Goal: Transaction & Acquisition: Obtain resource

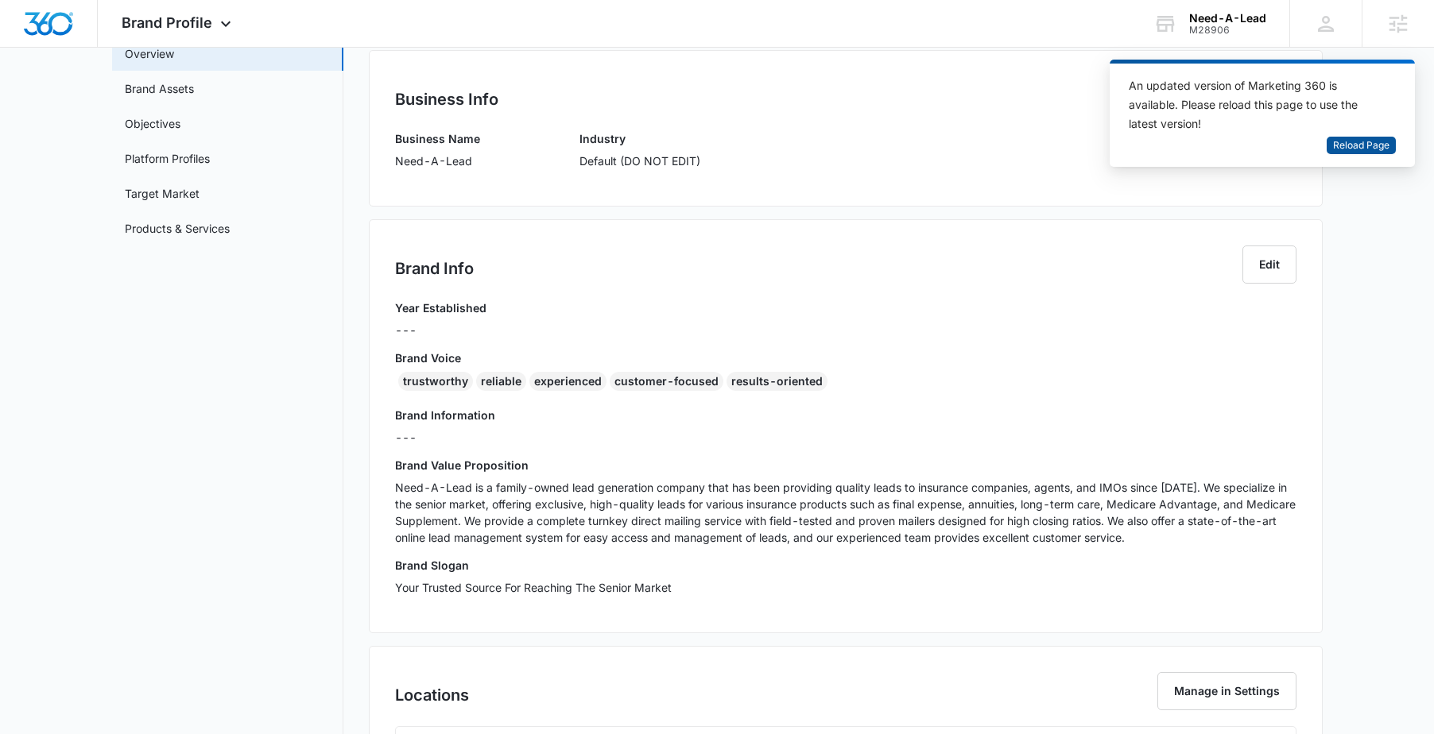
click at [1352, 149] on span "Reload Page" at bounding box center [1361, 145] width 56 height 15
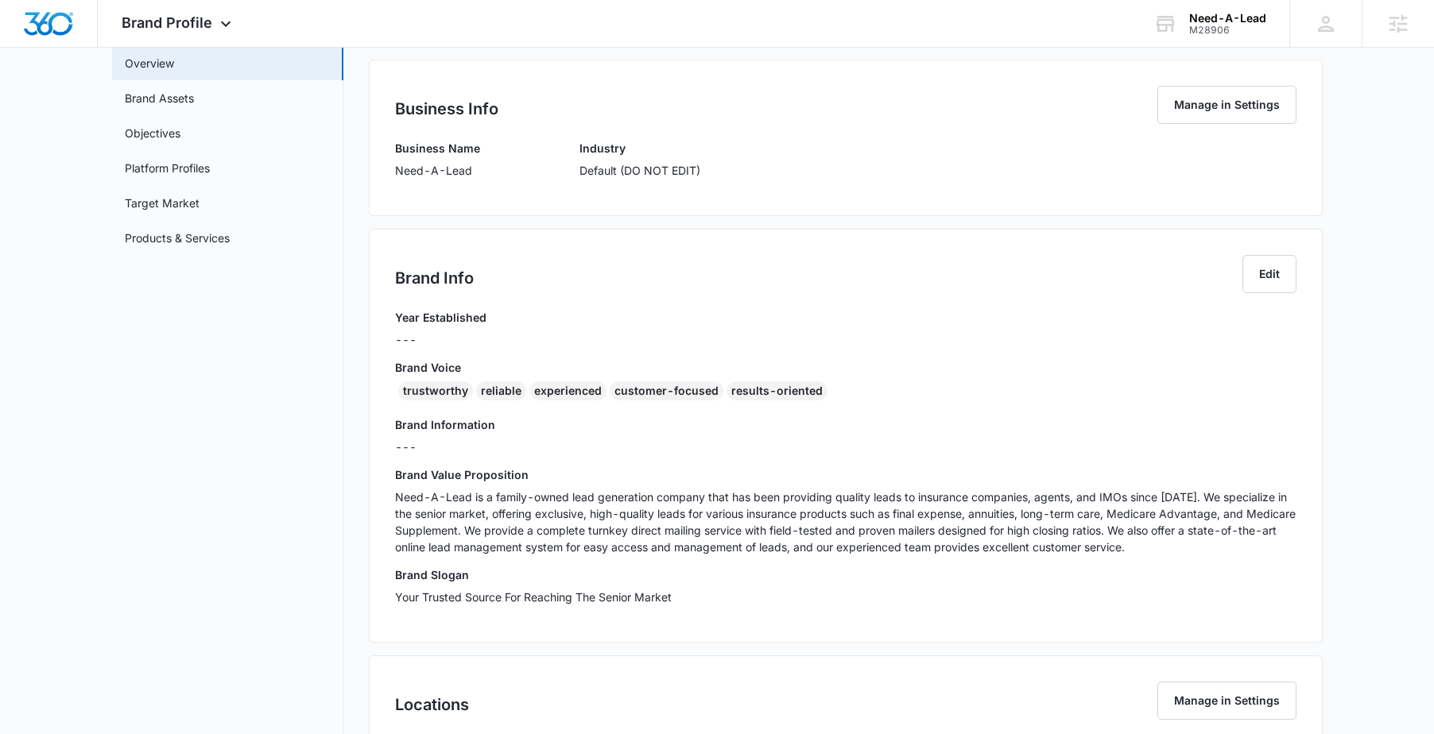
scroll to position [129, 0]
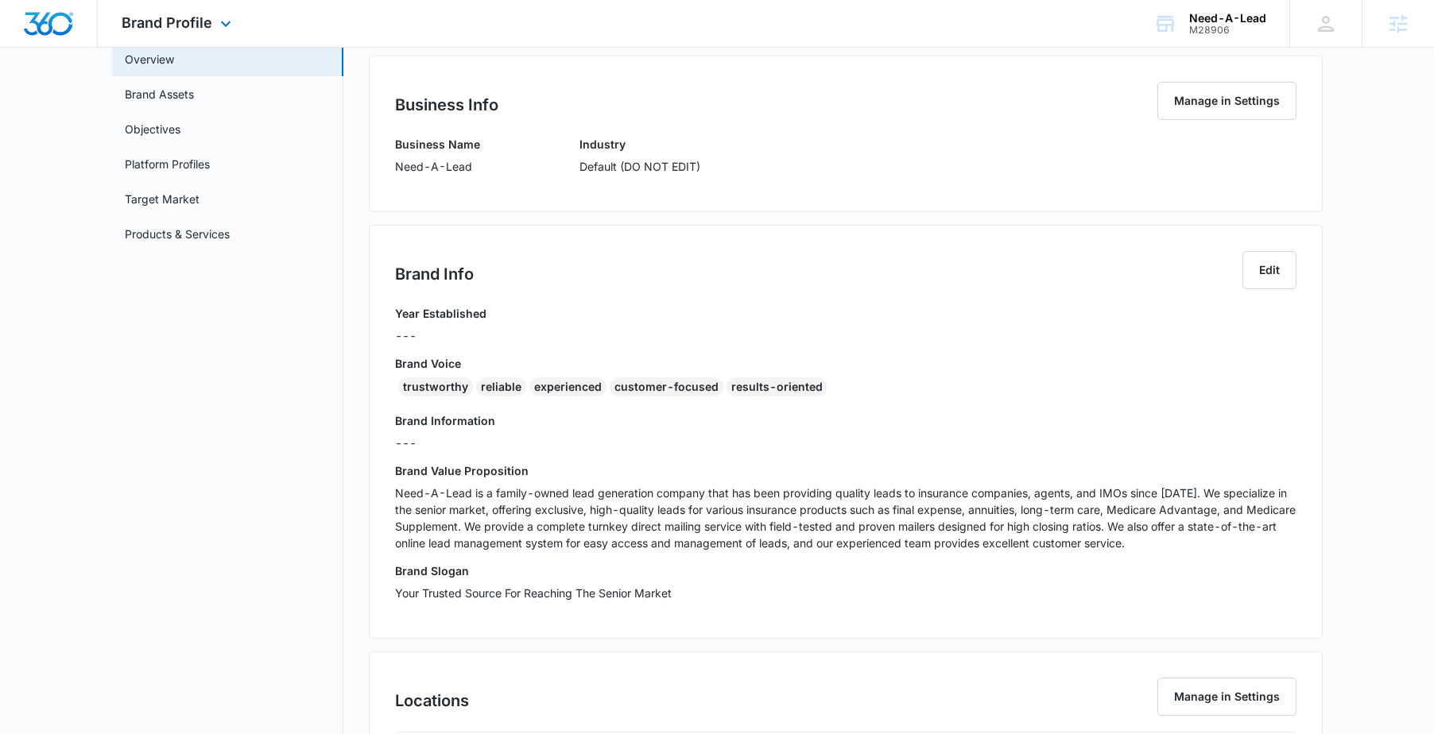
click at [199, 33] on div "Brand Profile Apps Reputation Websites Forms CRM Email Social Shop Content Ads …" at bounding box center [178, 23] width 161 height 47
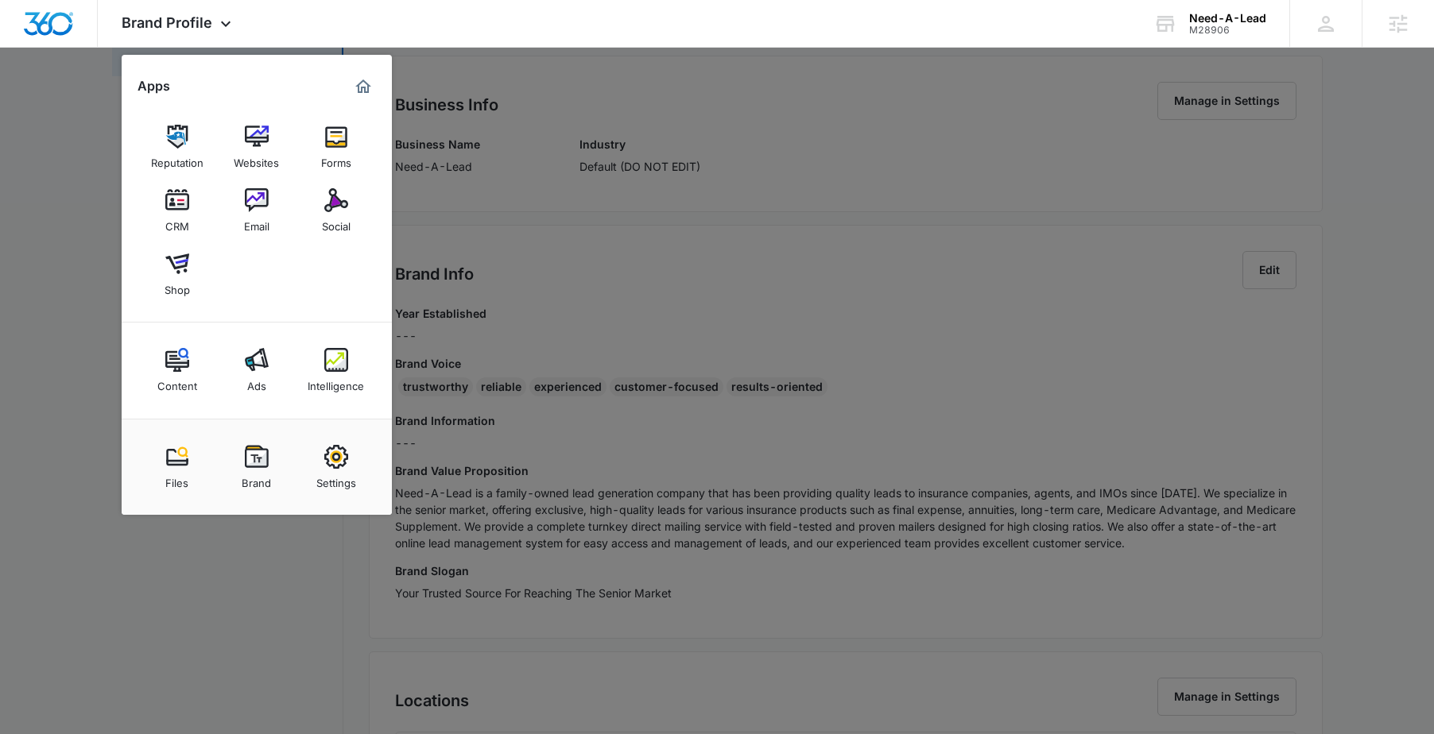
click at [538, 380] on div at bounding box center [717, 367] width 1434 height 734
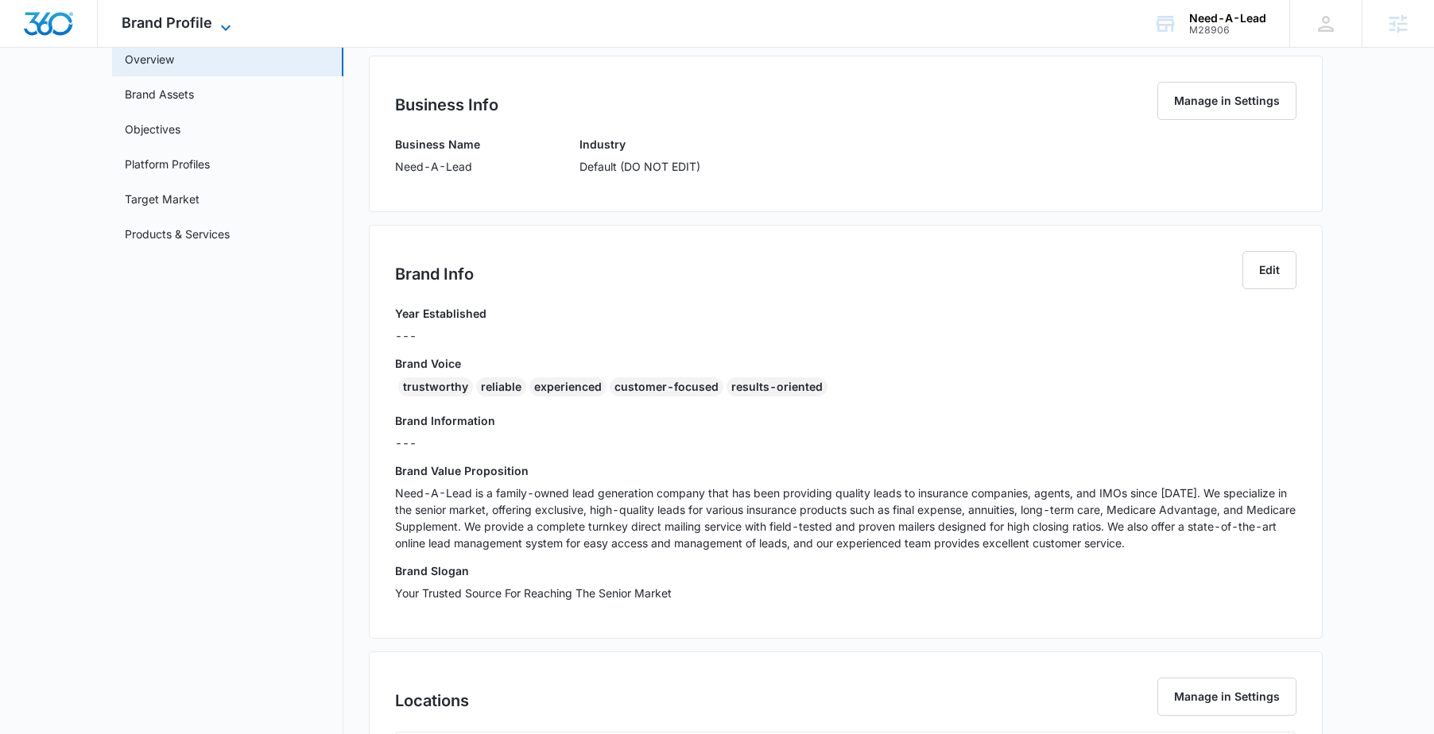
click at [229, 29] on icon at bounding box center [225, 27] width 19 height 19
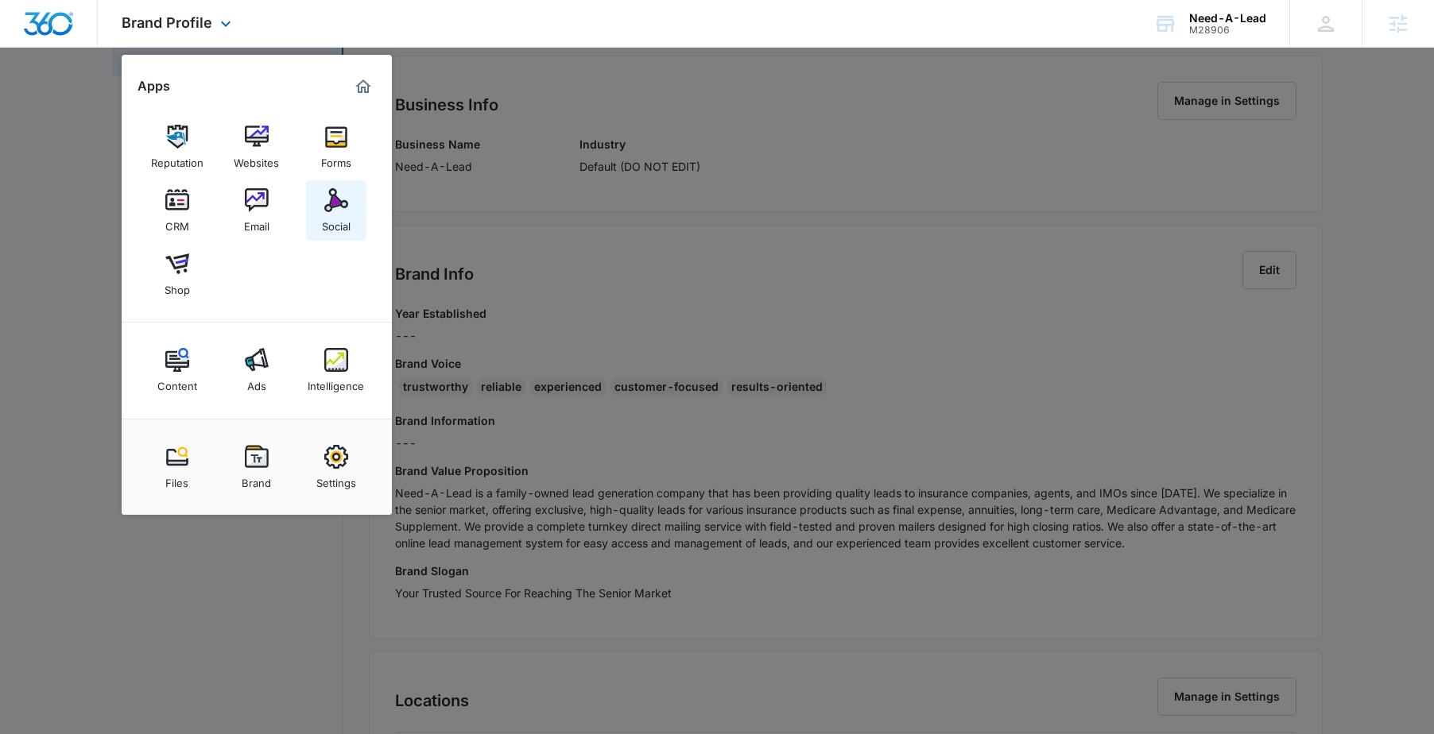
click at [346, 225] on div "Social" at bounding box center [336, 222] width 29 height 21
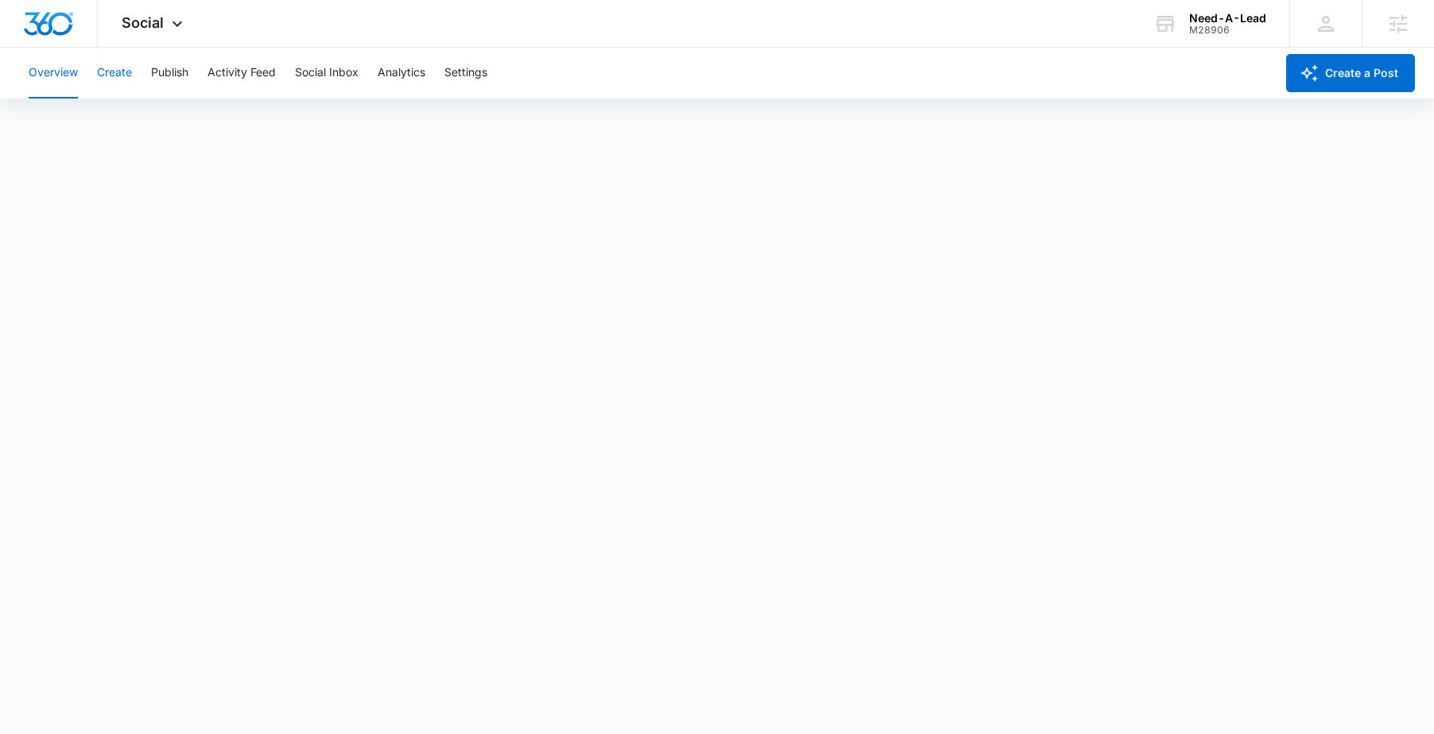
click at [117, 77] on button "Create" at bounding box center [114, 73] width 35 height 51
click at [181, 79] on button "Publish" at bounding box center [169, 73] width 37 height 51
click at [118, 65] on button "Create" at bounding box center [114, 73] width 35 height 51
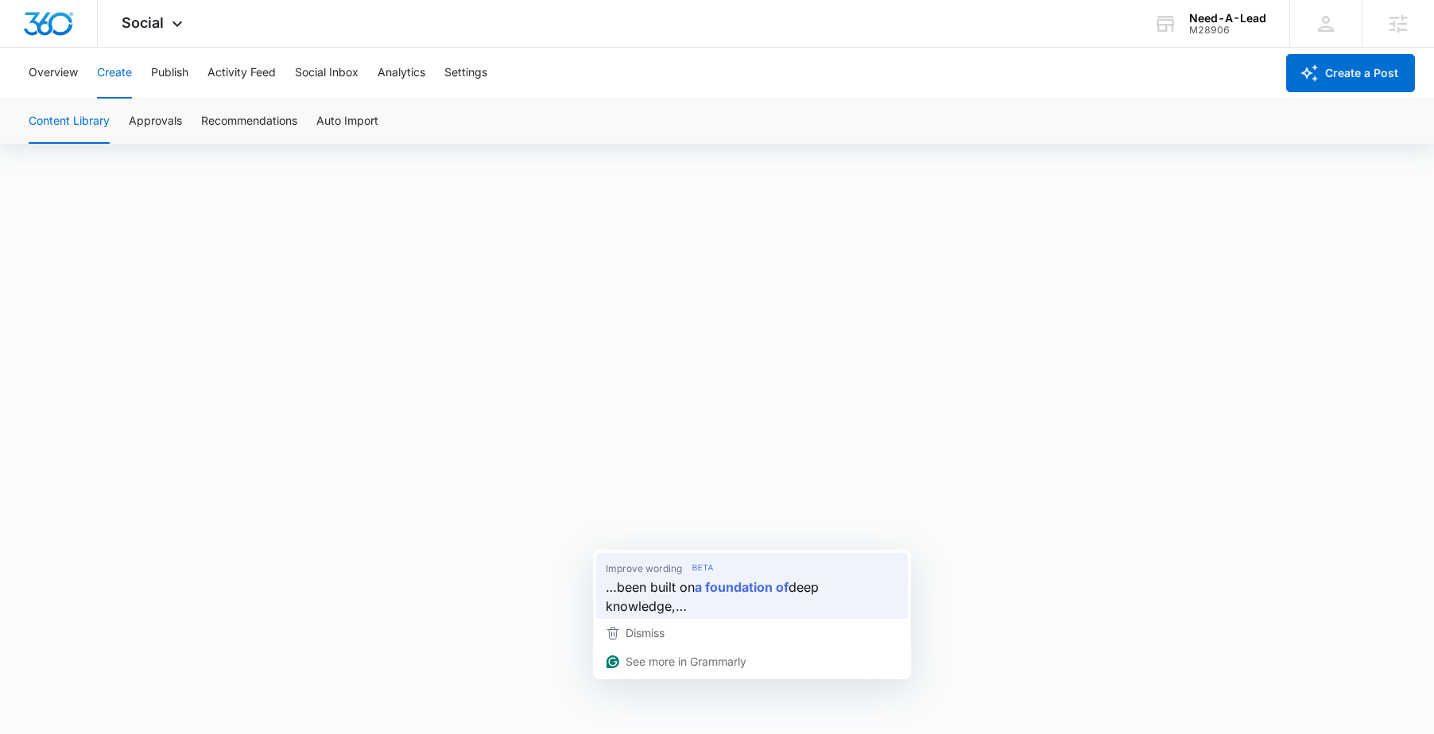
click at [633, 578] on span "…been built on" at bounding box center [650, 587] width 89 height 20
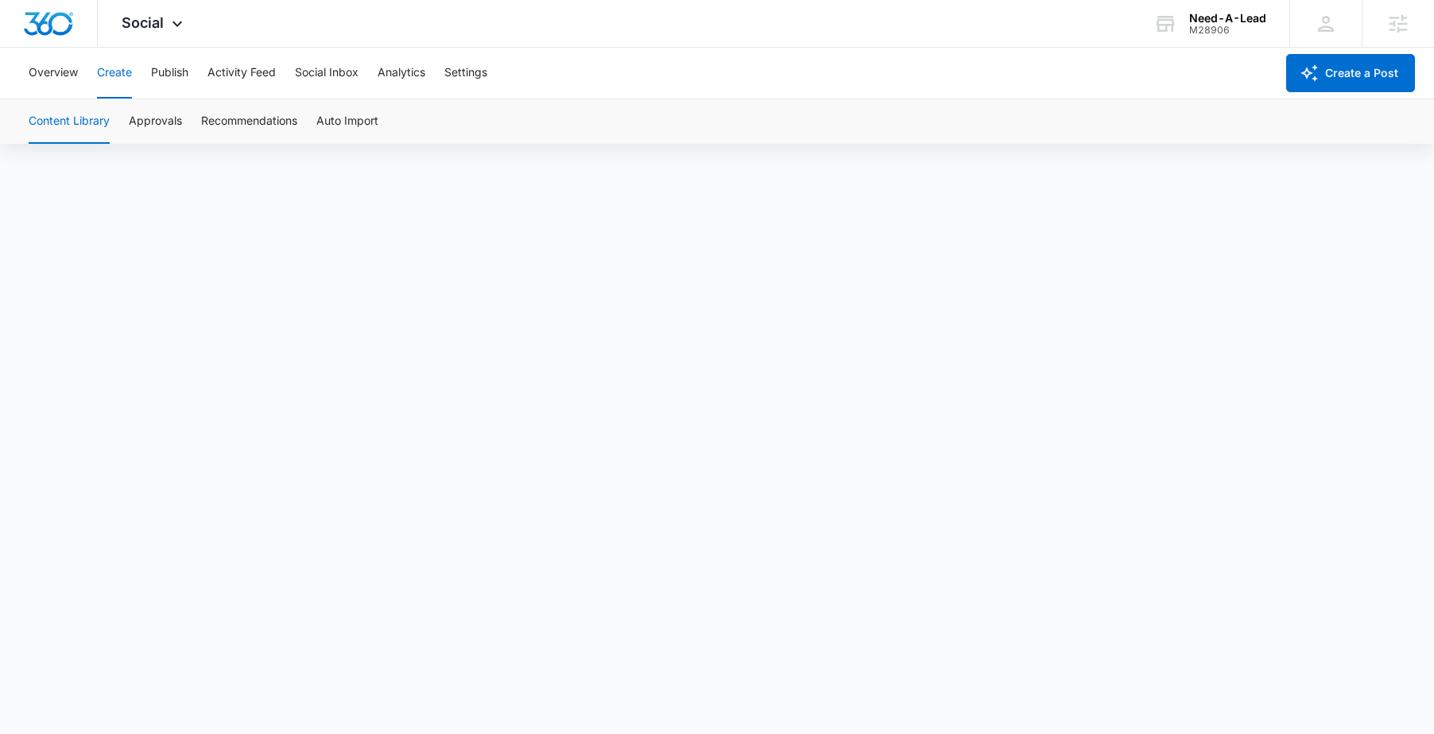
scroll to position [11, 0]
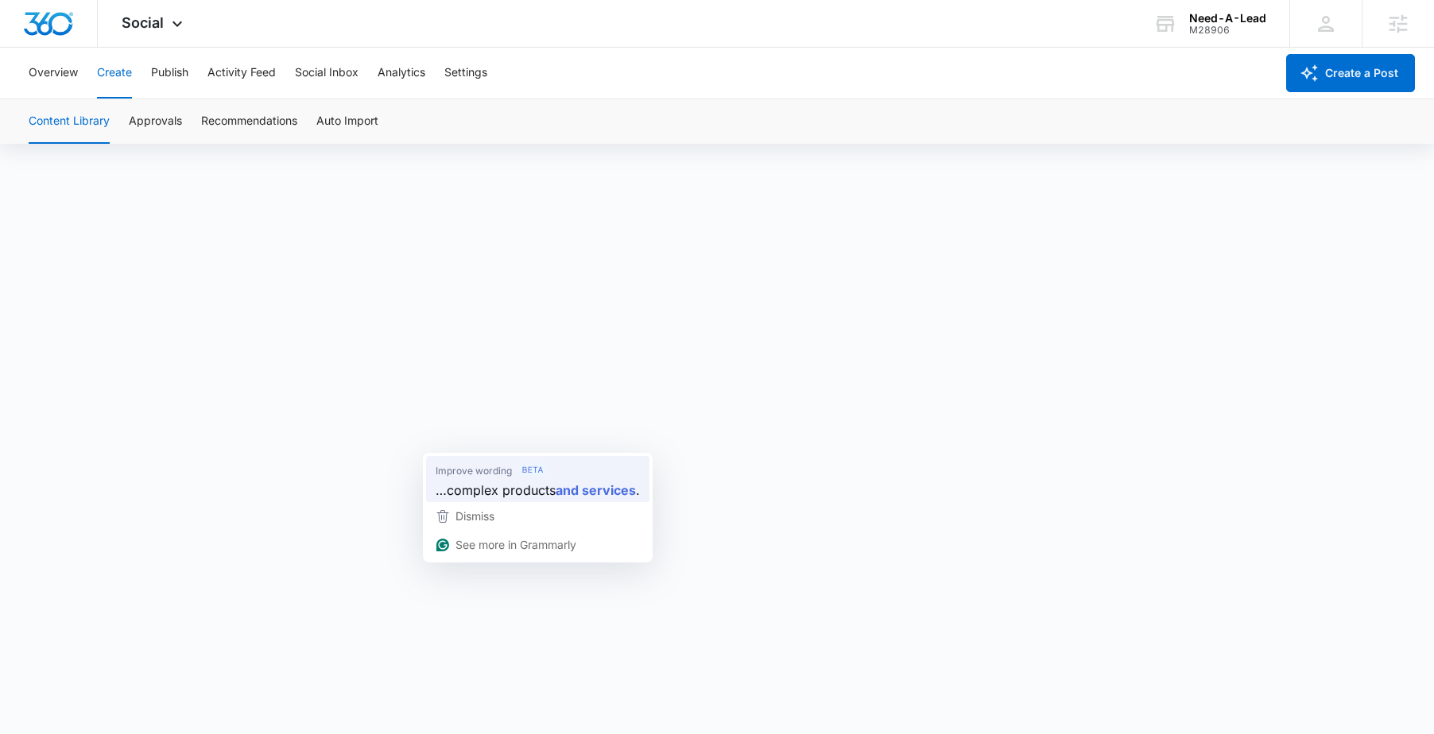
click at [481, 472] on span "Improve wording" at bounding box center [474, 471] width 76 height 16
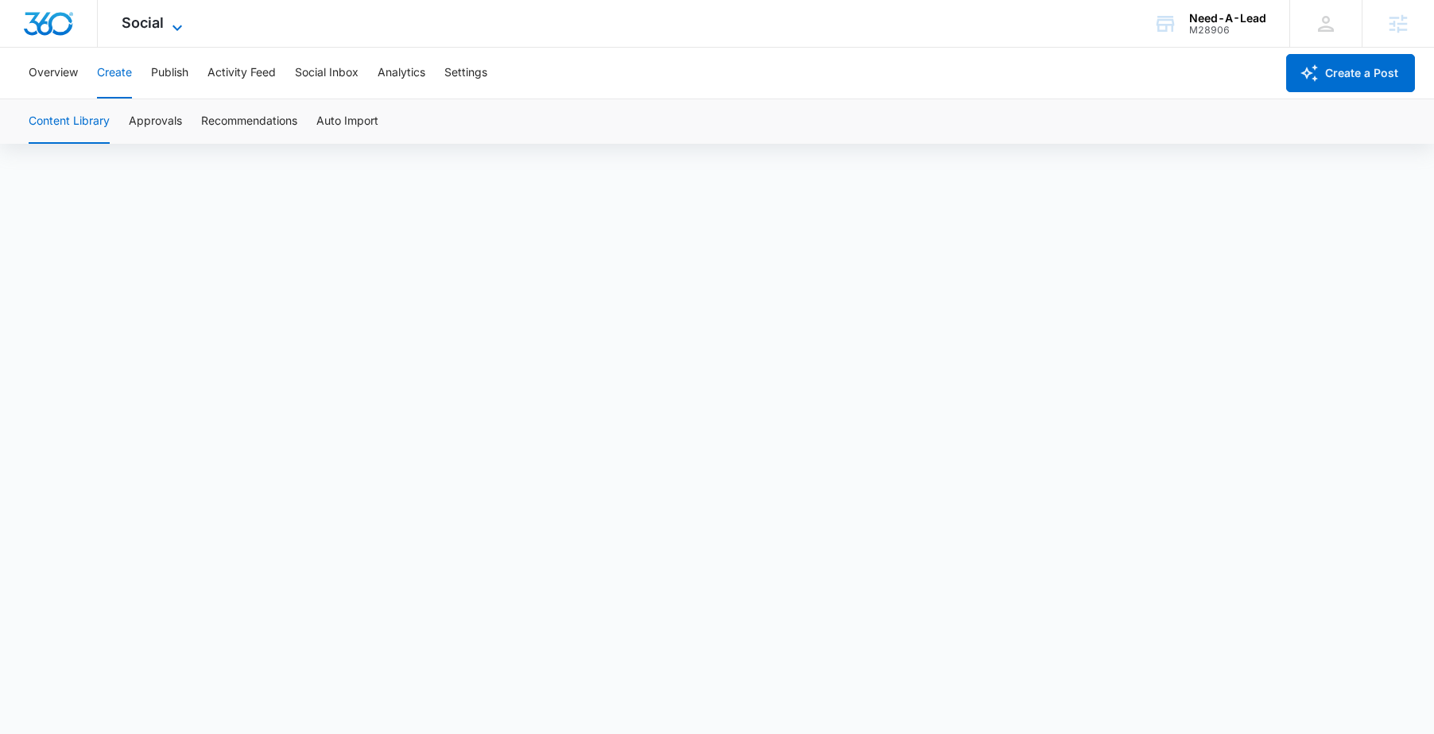
click at [183, 19] on icon at bounding box center [177, 27] width 19 height 19
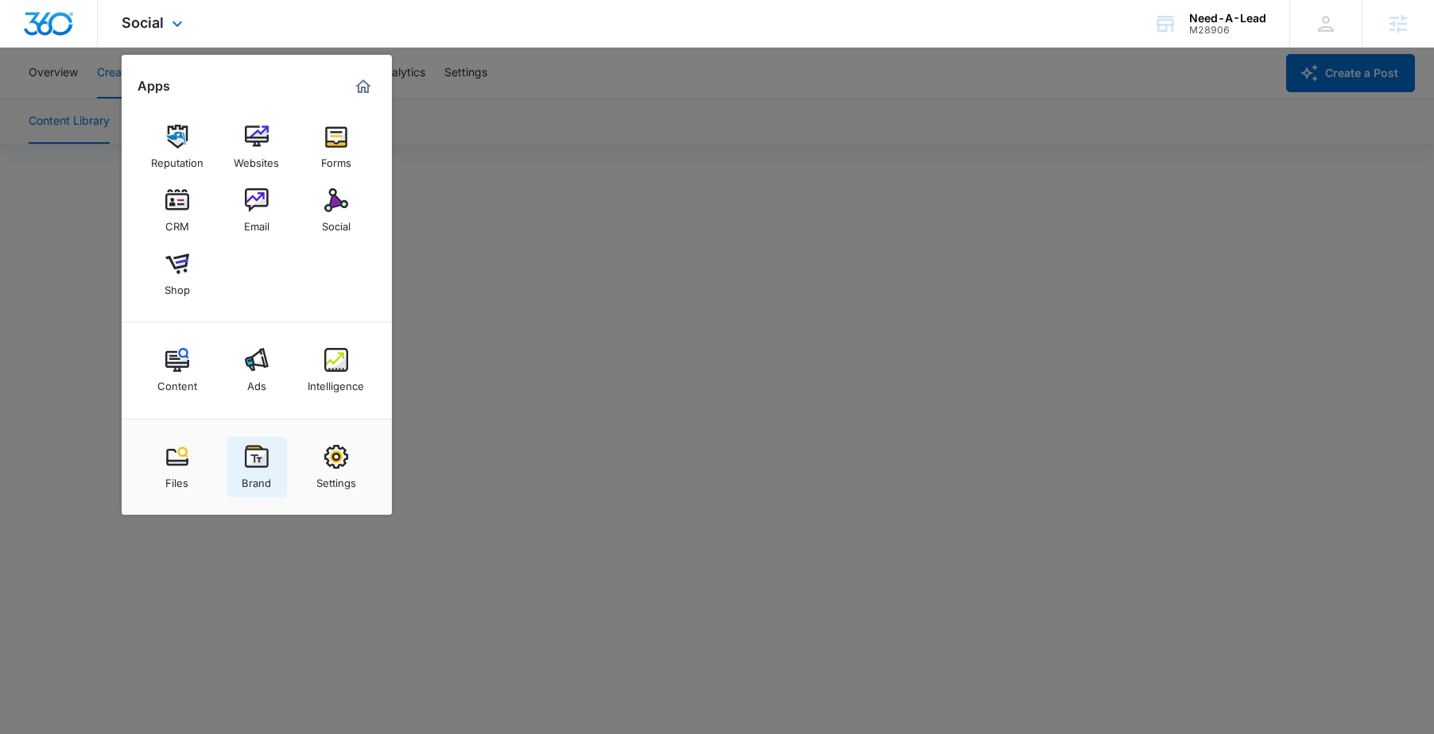
click at [254, 483] on div "Brand" at bounding box center [256, 479] width 29 height 21
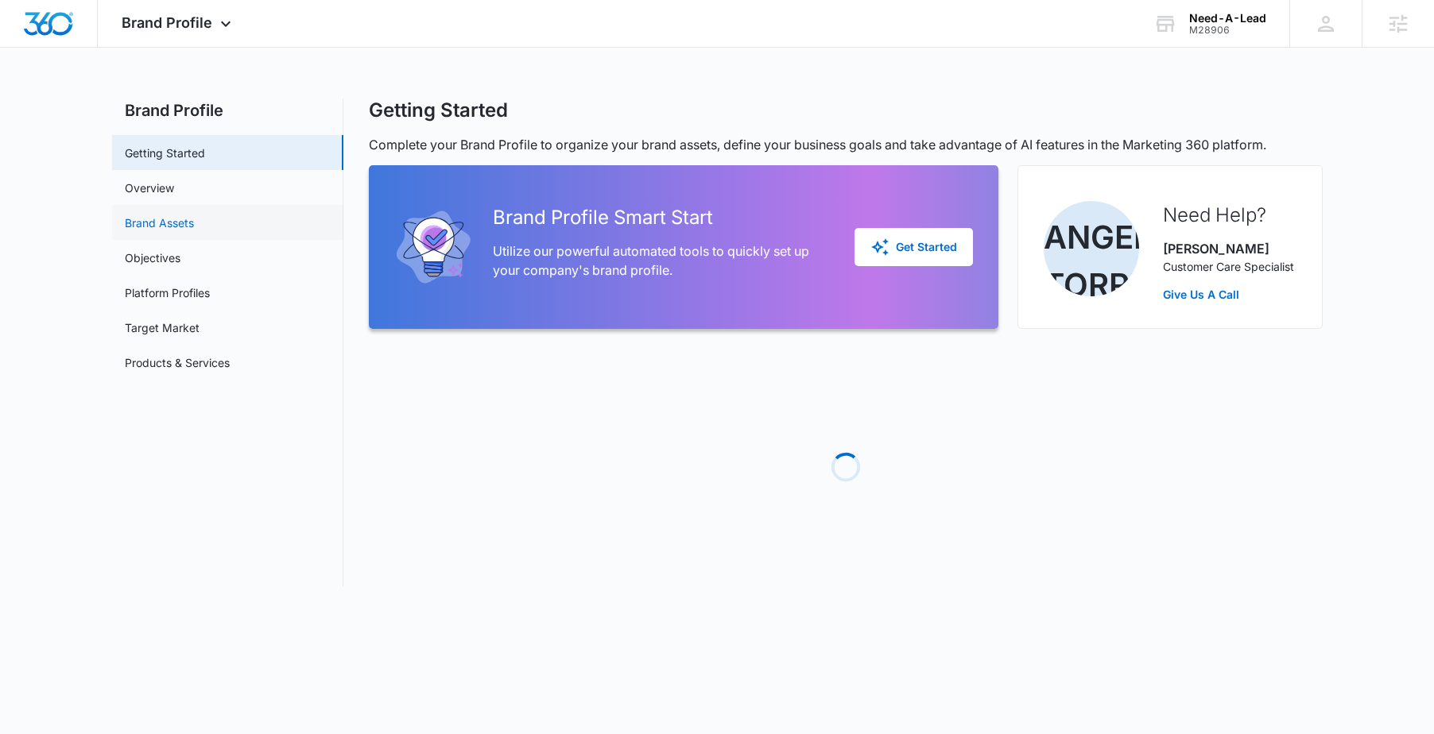
click at [194, 227] on link "Brand Assets" at bounding box center [159, 223] width 69 height 17
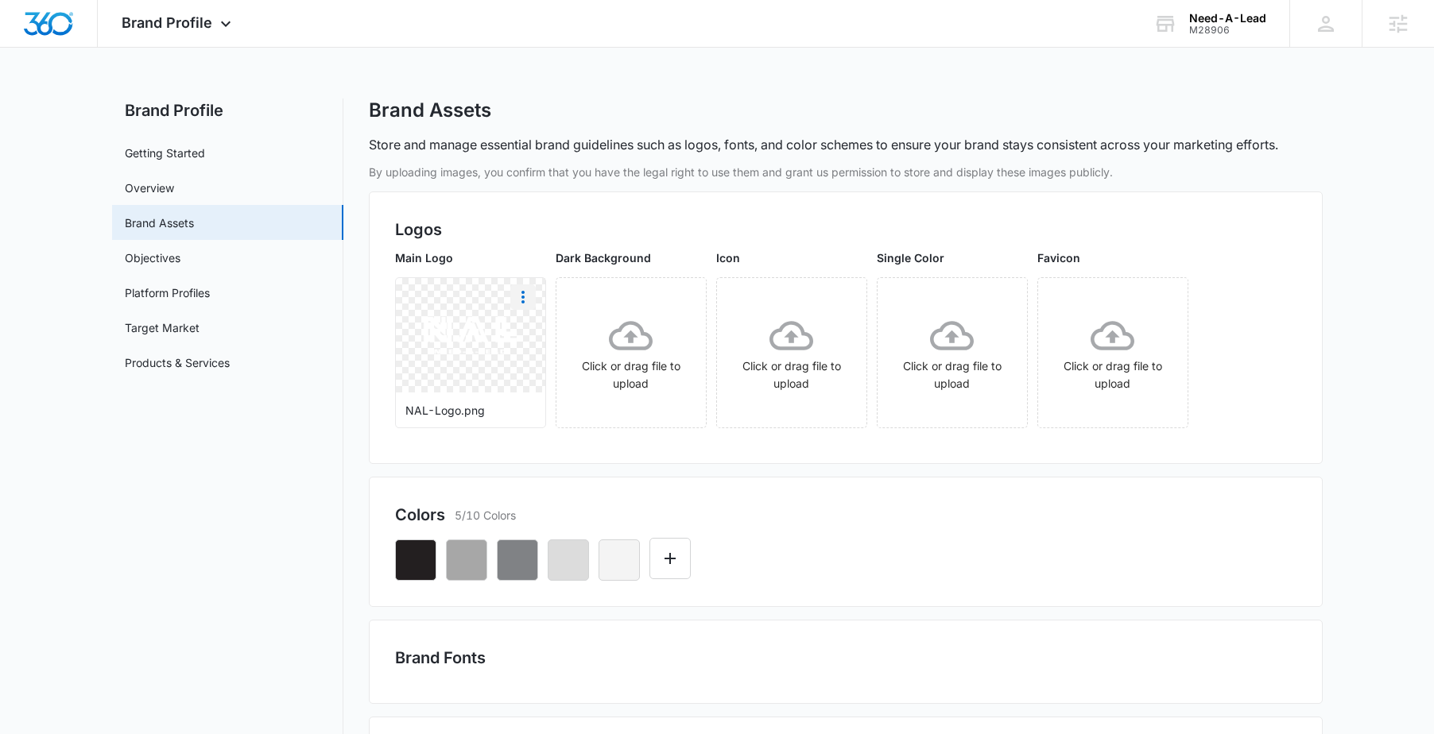
click at [530, 296] on icon "More" at bounding box center [522, 297] width 19 height 19
click at [583, 342] on button "Download" at bounding box center [565, 342] width 109 height 24
